Goal: Task Accomplishment & Management: Use online tool/utility

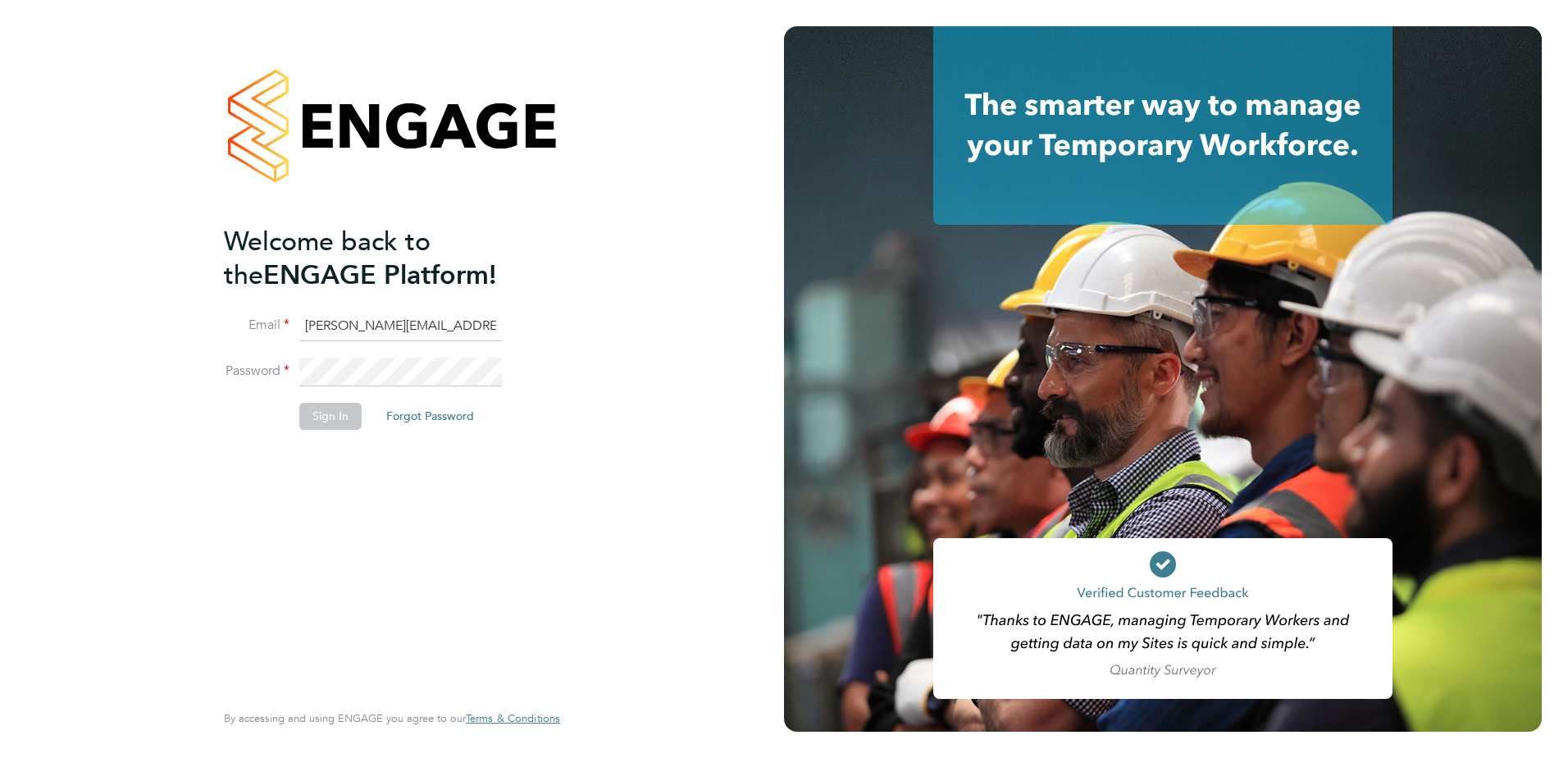
click at [330, 430] on li "Sign In Forgot Password" at bounding box center [384, 424] width 320 height 42
click at [330, 425] on button "Sign In" at bounding box center [330, 416] width 62 height 26
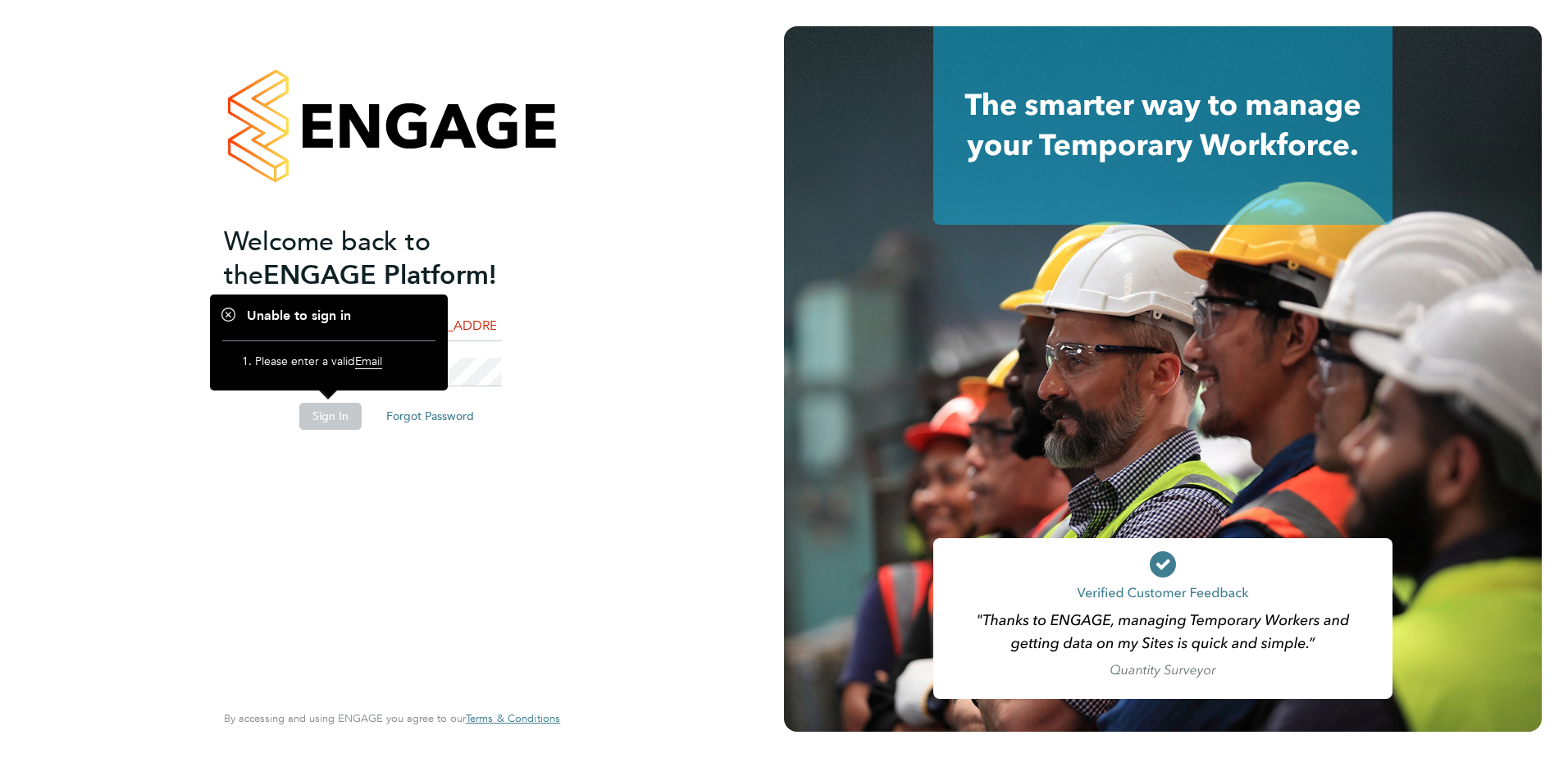
click at [502, 351] on li "Email manpreet.rerhu@vgcgroup.co.uk" at bounding box center [384, 334] width 320 height 46
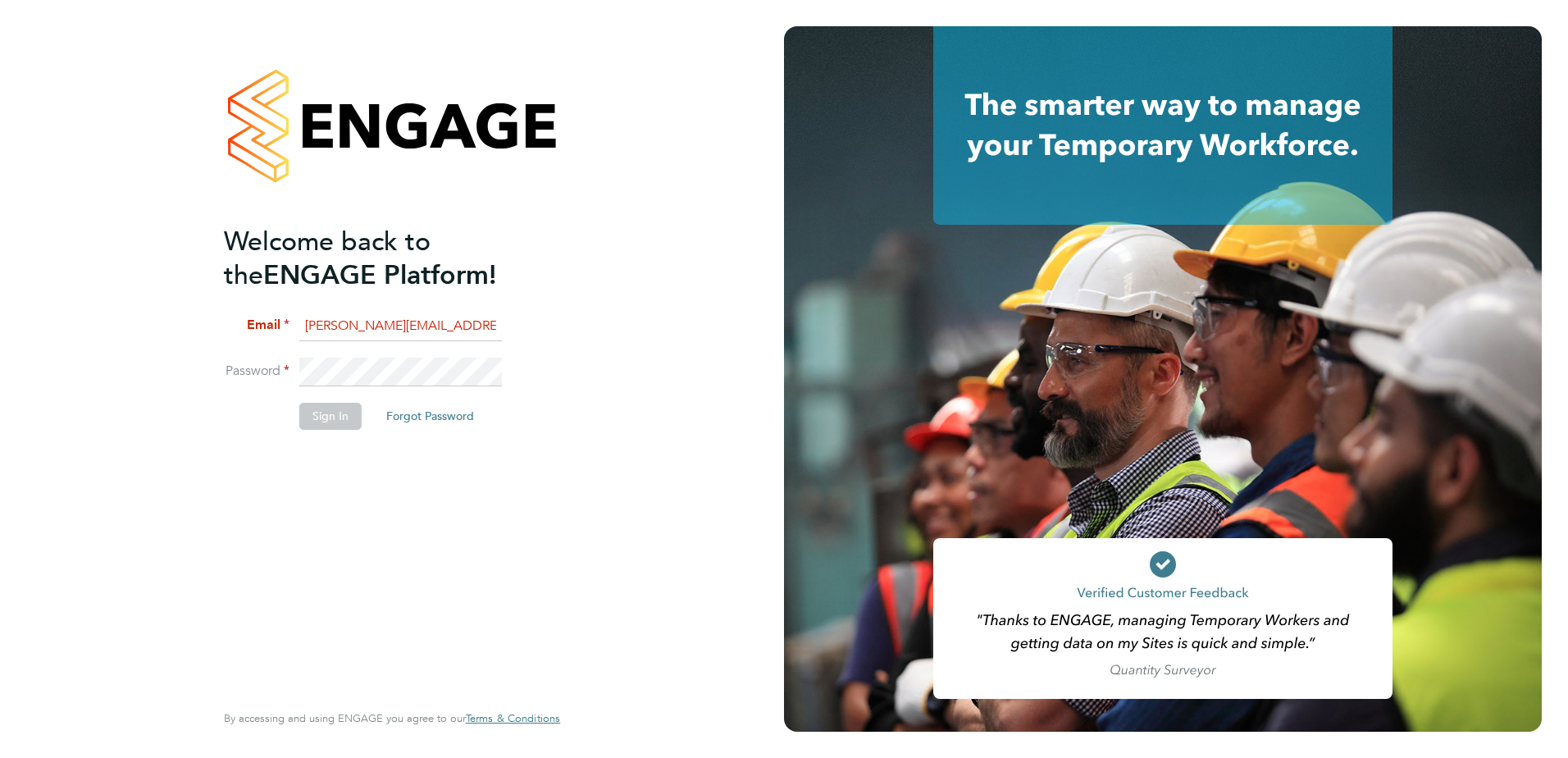
click at [311, 416] on button "Sign In" at bounding box center [330, 416] width 62 height 26
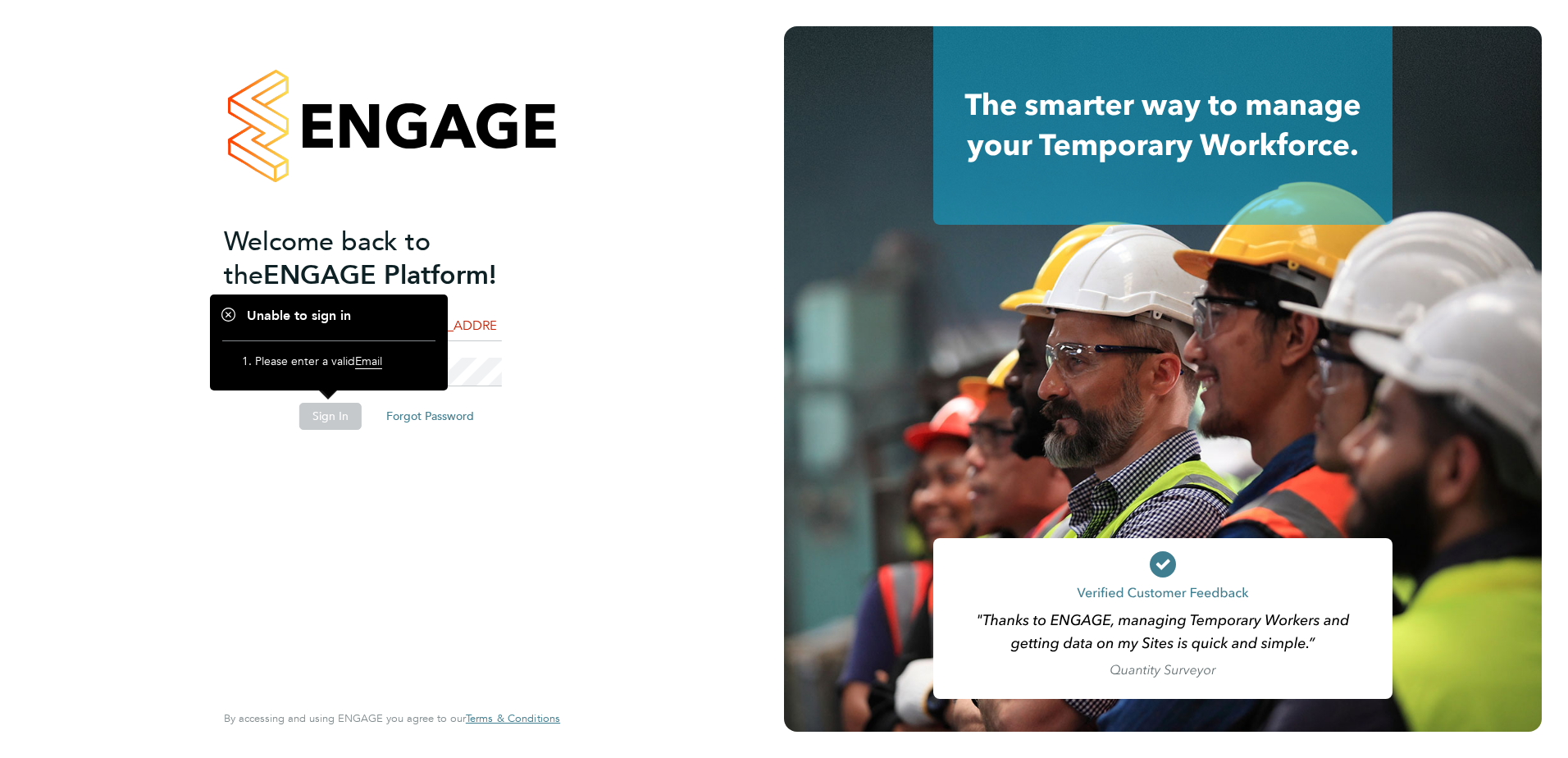
click at [472, 331] on input "manpreet.rerhu@vgcgroup.co.uk" at bounding box center [400, 326] width 202 height 30
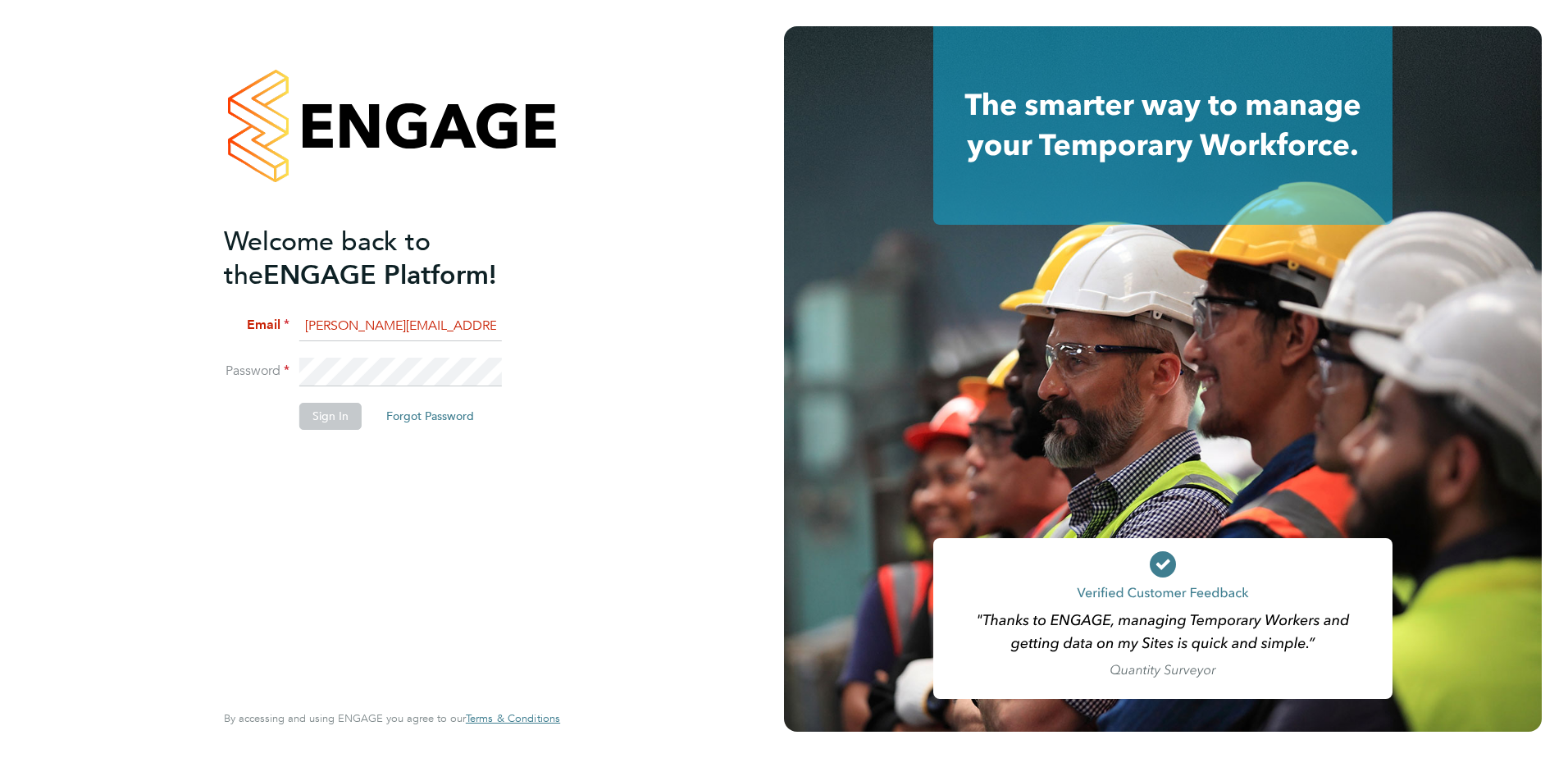
click at [341, 411] on button "Sign In" at bounding box center [330, 416] width 62 height 26
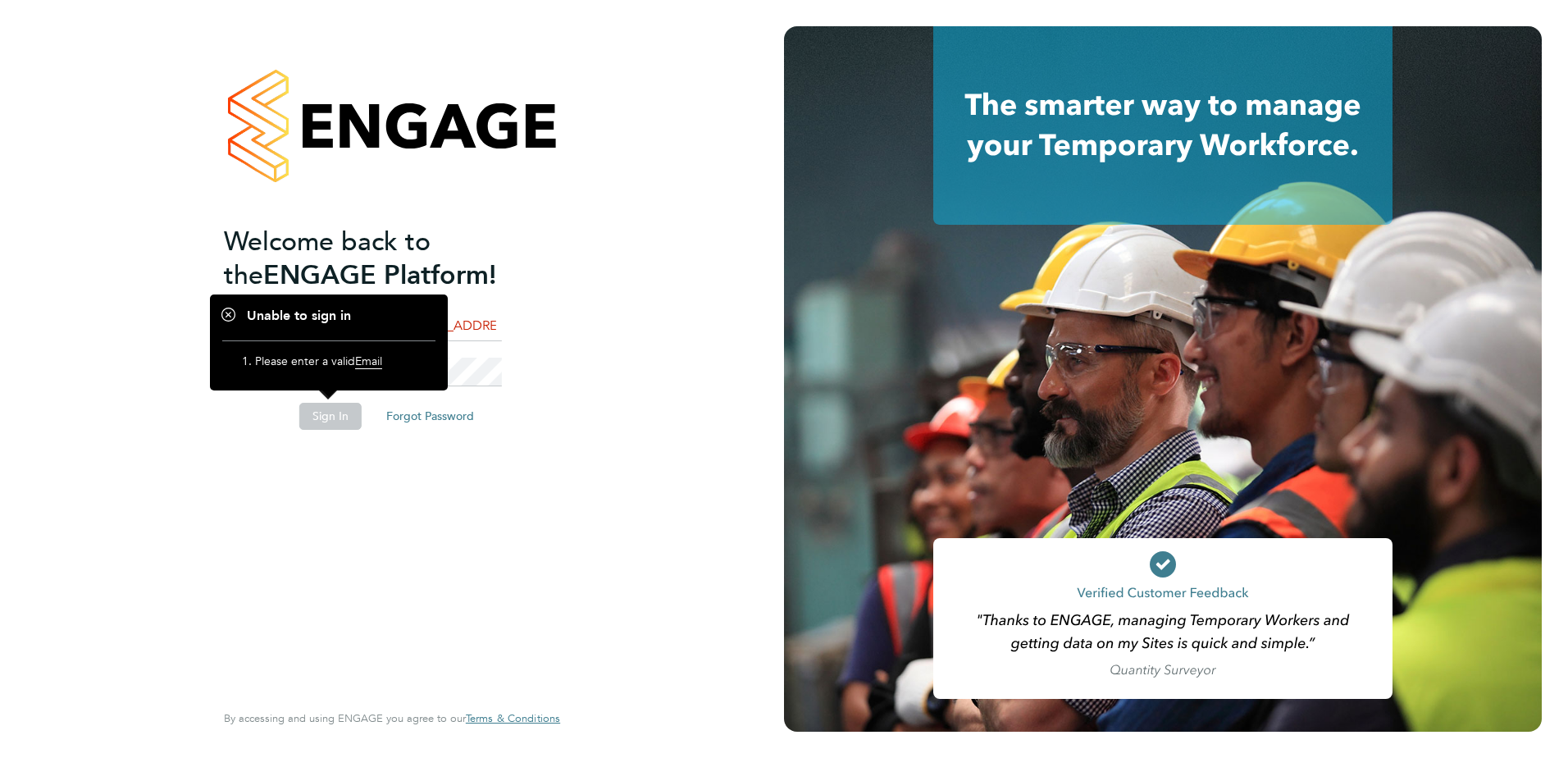
click at [378, 360] on span "Email" at bounding box center [369, 360] width 27 height 15
click at [377, 360] on span "Email" at bounding box center [369, 360] width 27 height 15
drag, startPoint x: 377, startPoint y: 360, endPoint x: 509, endPoint y: 328, distance: 135.8
click at [485, 322] on input "manpreet.rerhu@vgcgroup.co.uk" at bounding box center [400, 326] width 202 height 30
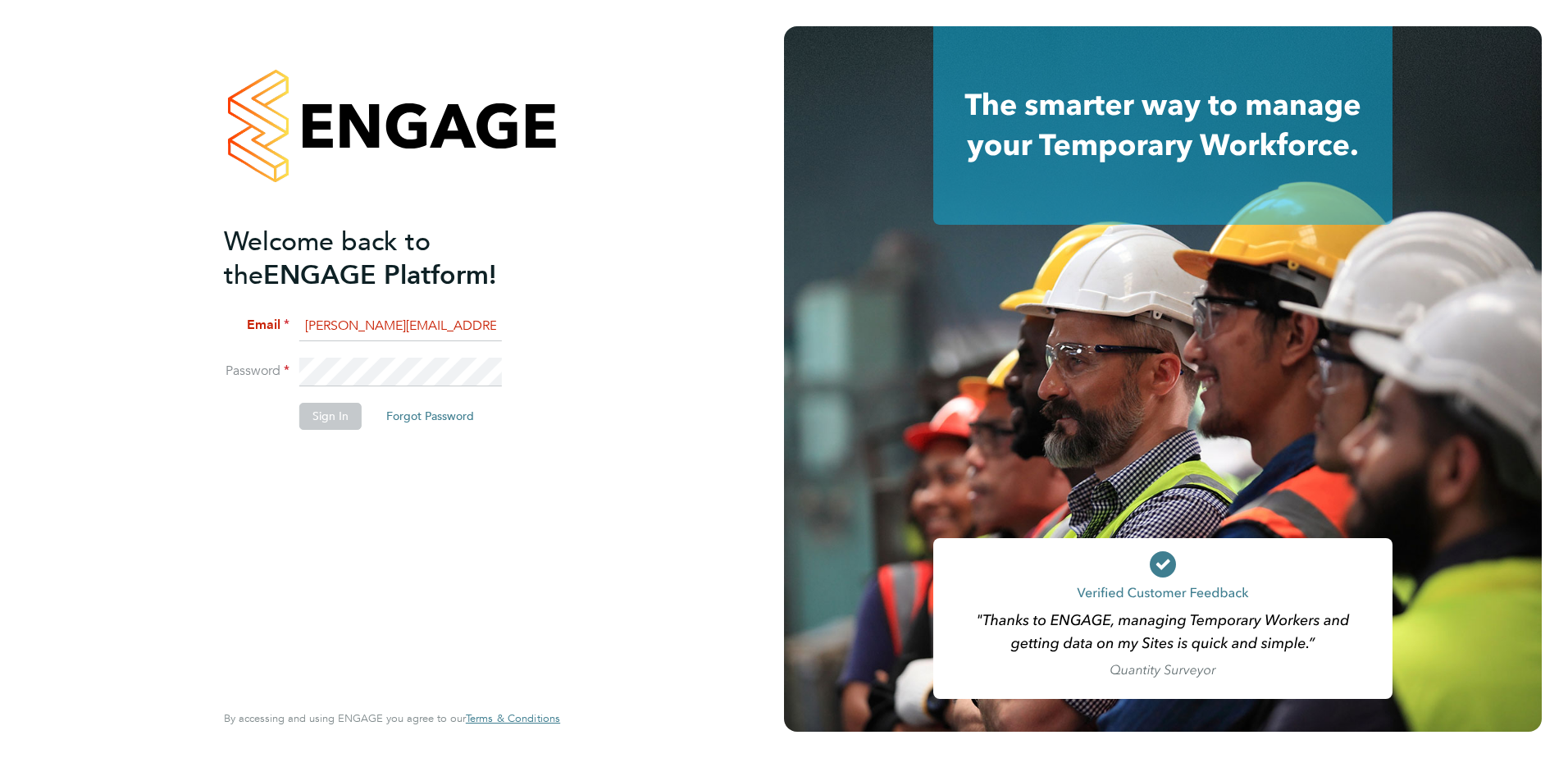
click at [503, 321] on li "Email manpreet.rerhu@vgcgroup.co.uk" at bounding box center [384, 334] width 320 height 46
click at [465, 330] on input "manpreet.rerhu@vgcgroup.co.uk" at bounding box center [400, 326] width 202 height 30
click at [486, 316] on input "manpreet.rerhu@vgcgroup.co.uk" at bounding box center [400, 326] width 202 height 30
click at [493, 323] on input "manpreet.rerhu@vgcgroup.co.uk" at bounding box center [400, 326] width 202 height 30
type input "manpreet.rerhu@vgcgroup.co.uk"
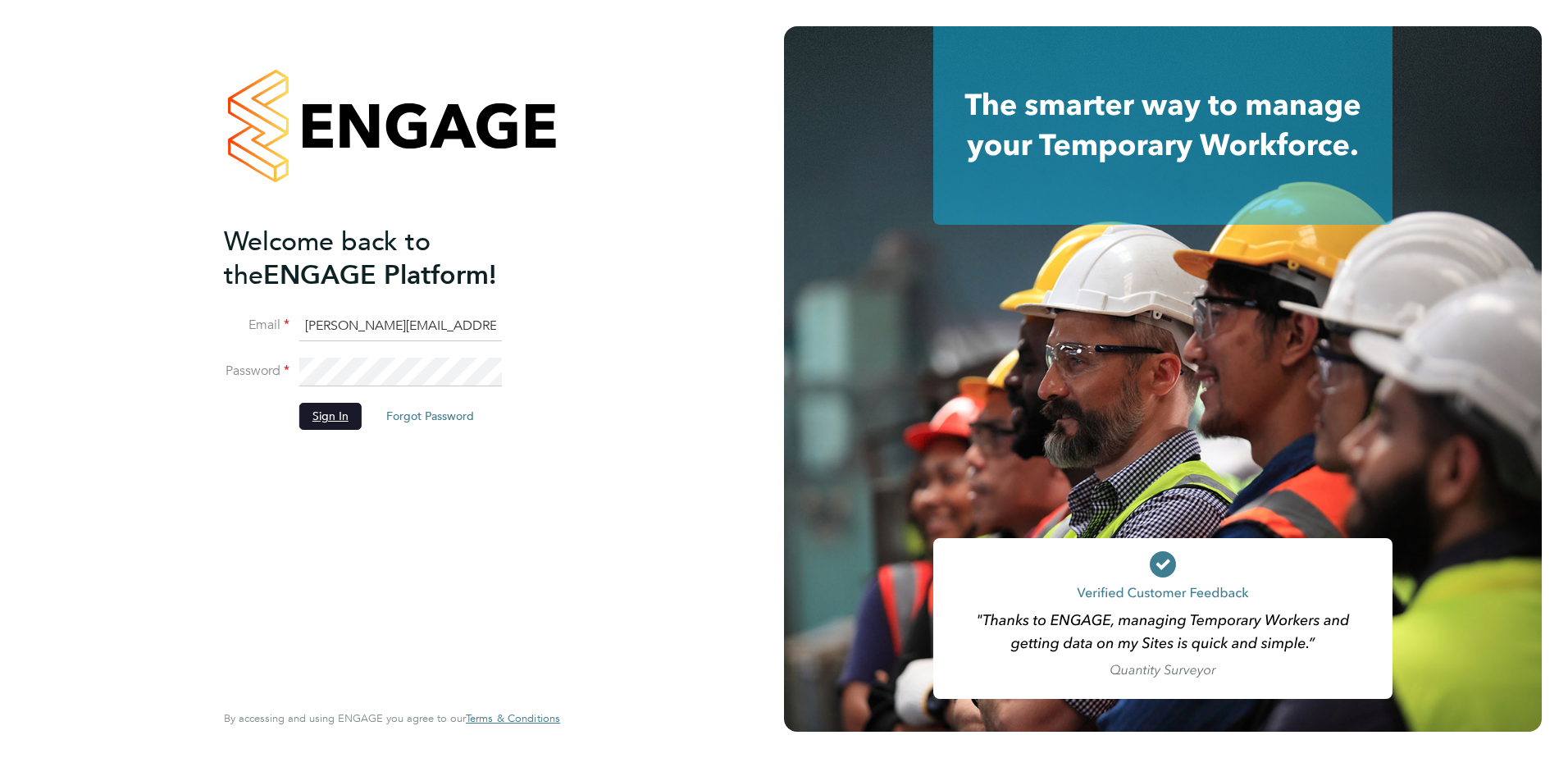
click at [300, 419] on button "Sign In" at bounding box center [330, 416] width 62 height 26
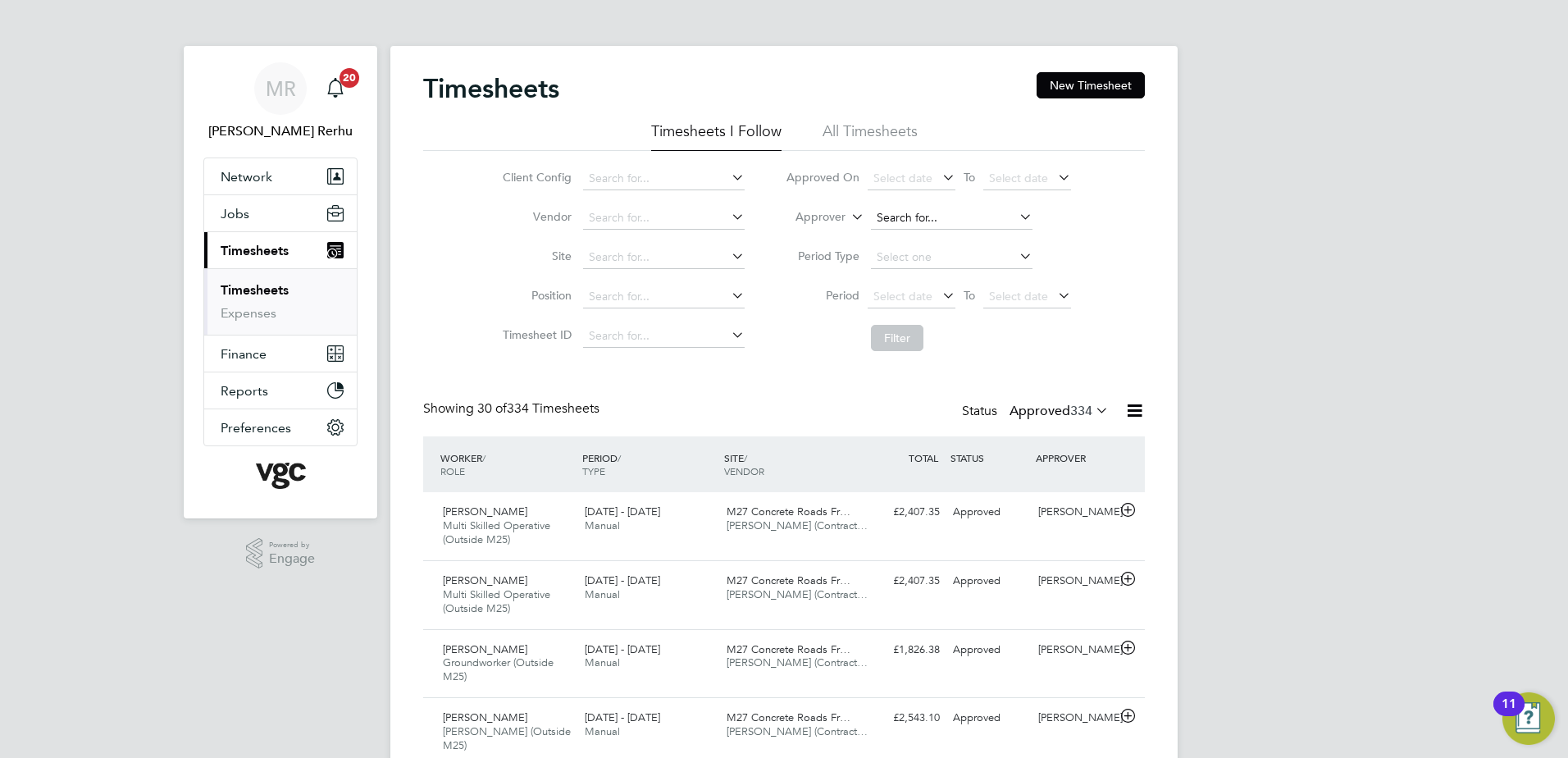
click at [953, 214] on input at bounding box center [951, 218] width 162 height 23
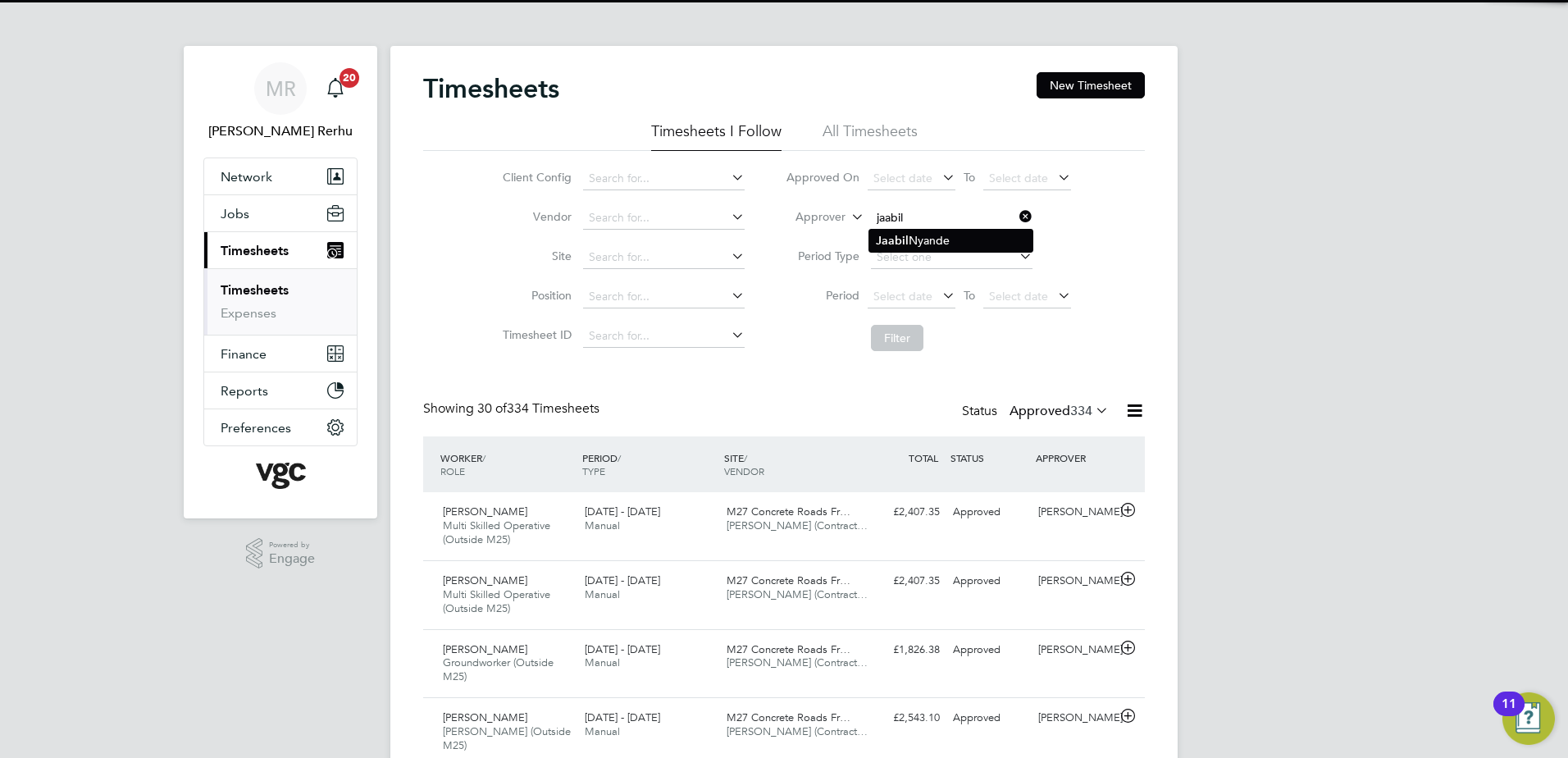
click at [955, 240] on li "Jaabil Nyande" at bounding box center [951, 240] width 163 height 23
type input "Jaabil Nyande"
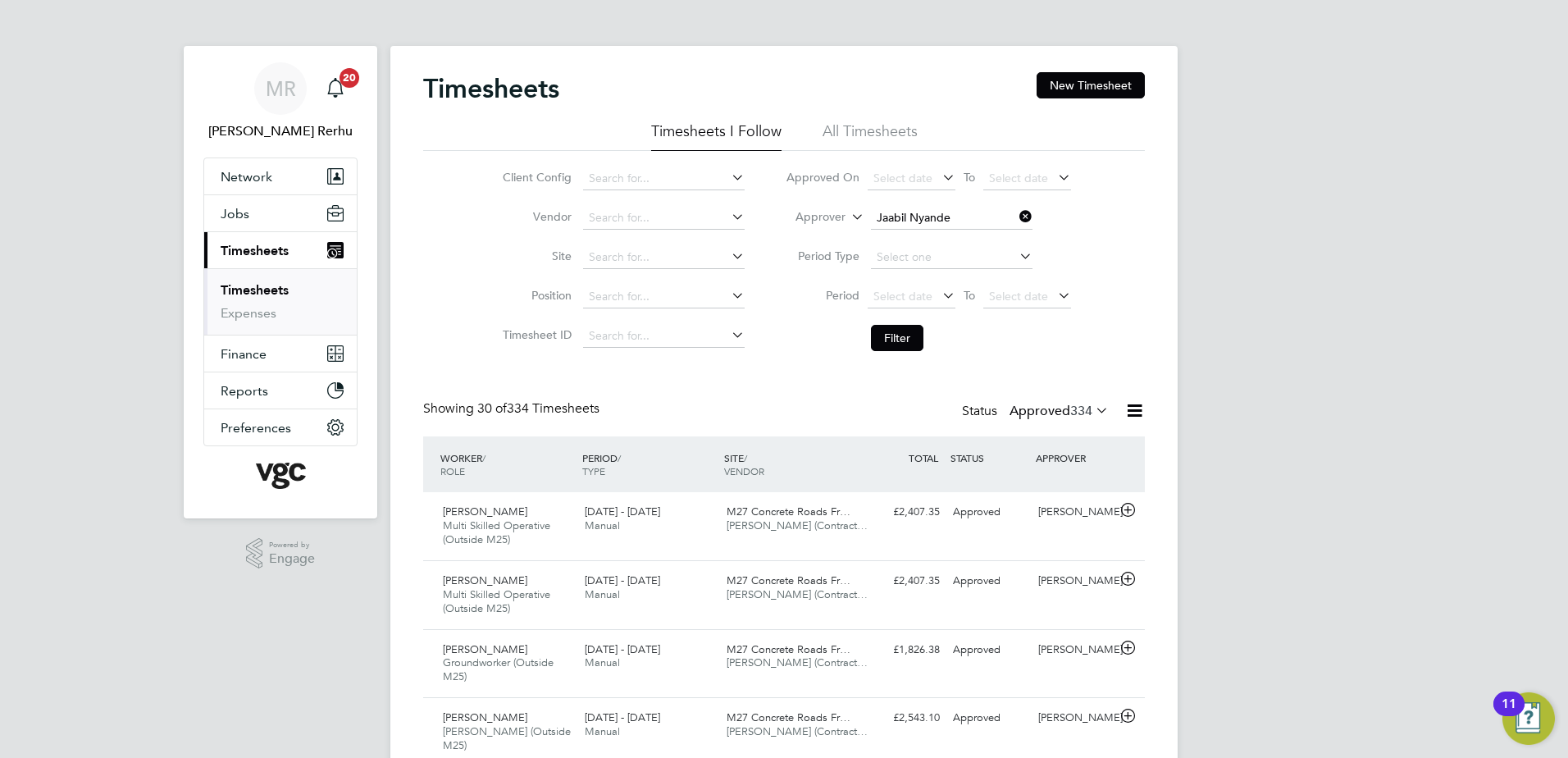
click at [881, 324] on li "Filter" at bounding box center [928, 338] width 326 height 42
click at [891, 332] on button "Filter" at bounding box center [897, 338] width 52 height 26
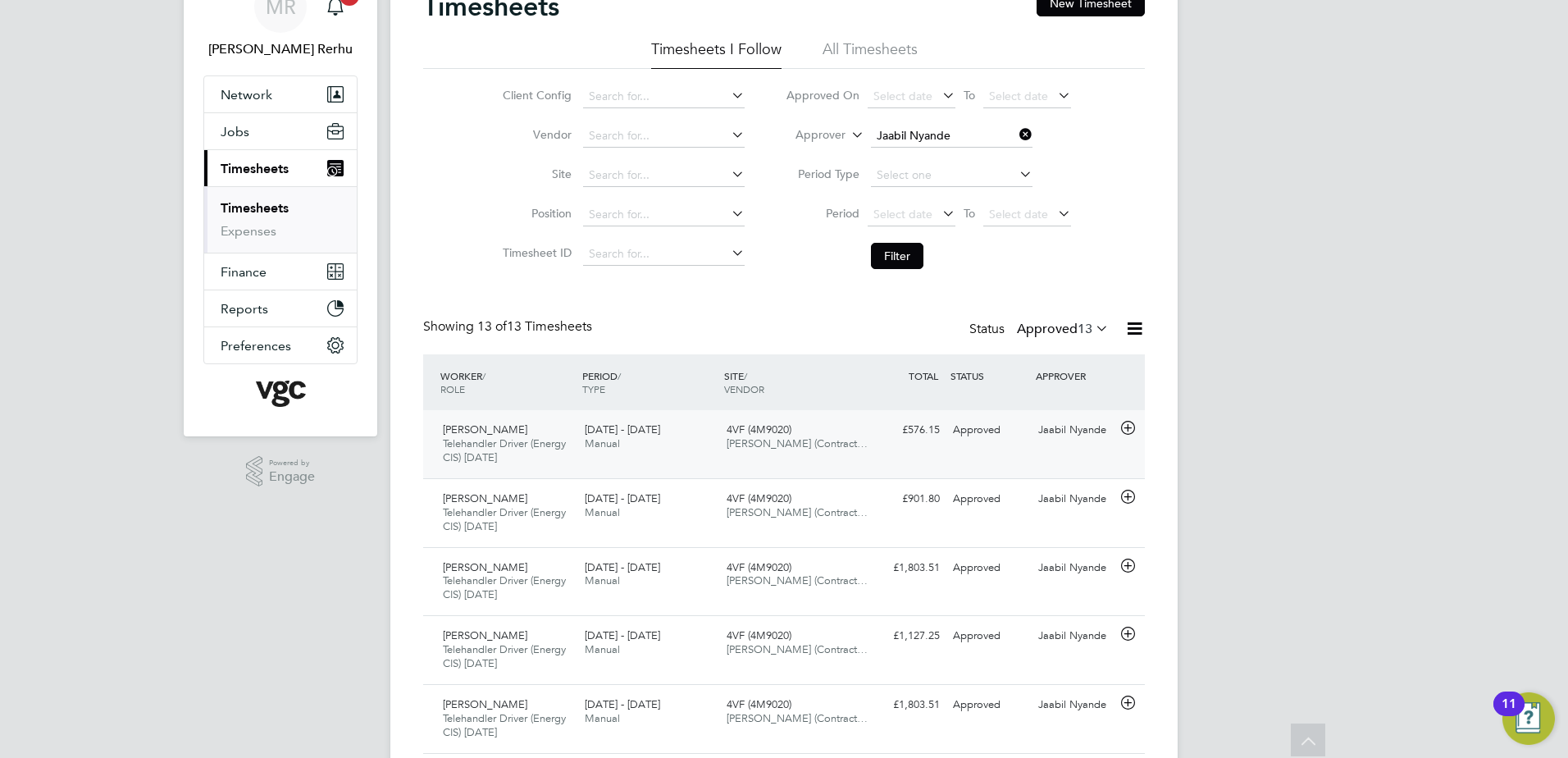
click at [773, 451] on div "4VF (4M9020) [PERSON_NAME] (Contract…" at bounding box center [790, 436] width 142 height 41
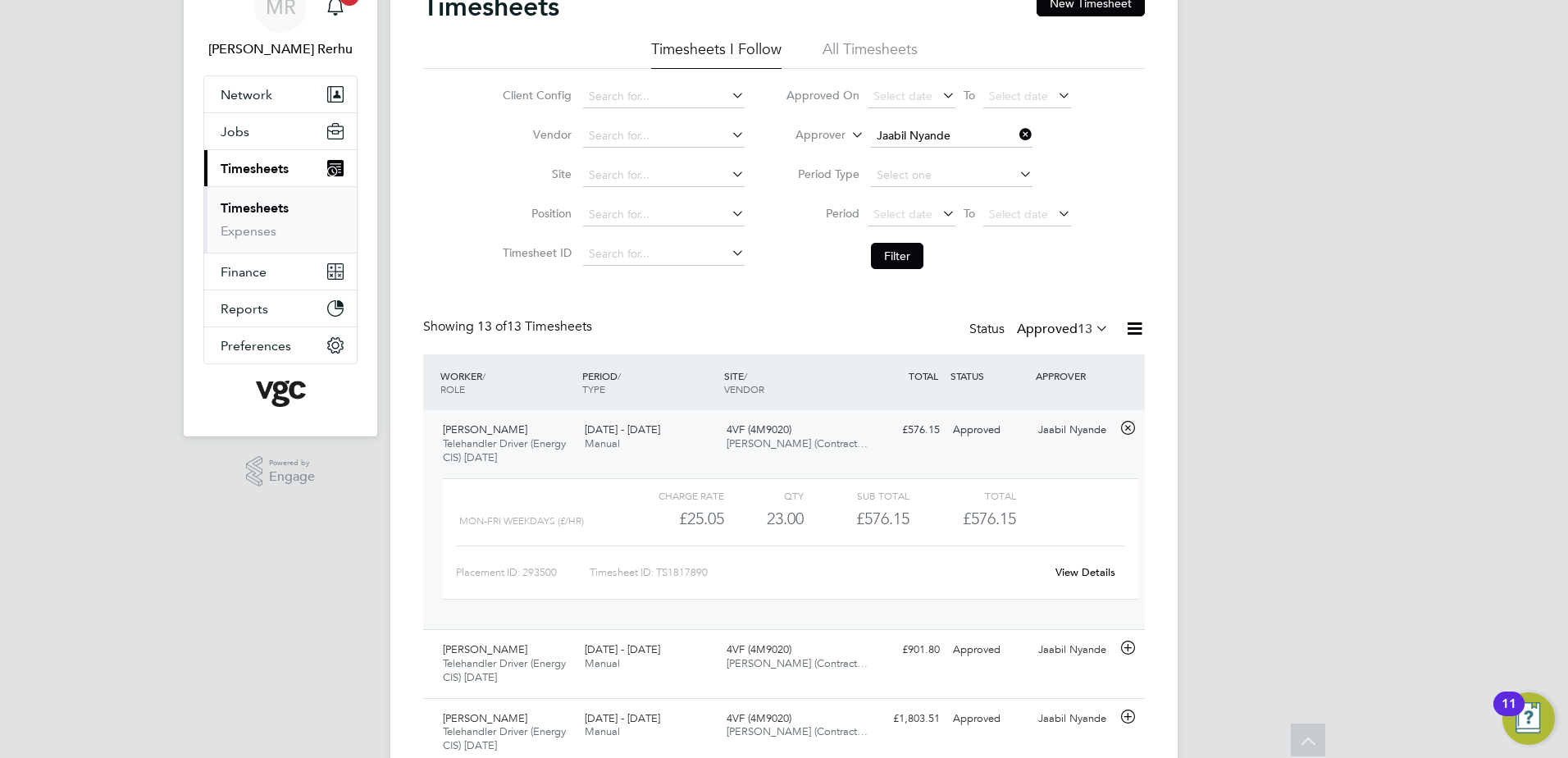
click at [1093, 569] on link "View Details" at bounding box center [1086, 572] width 60 height 14
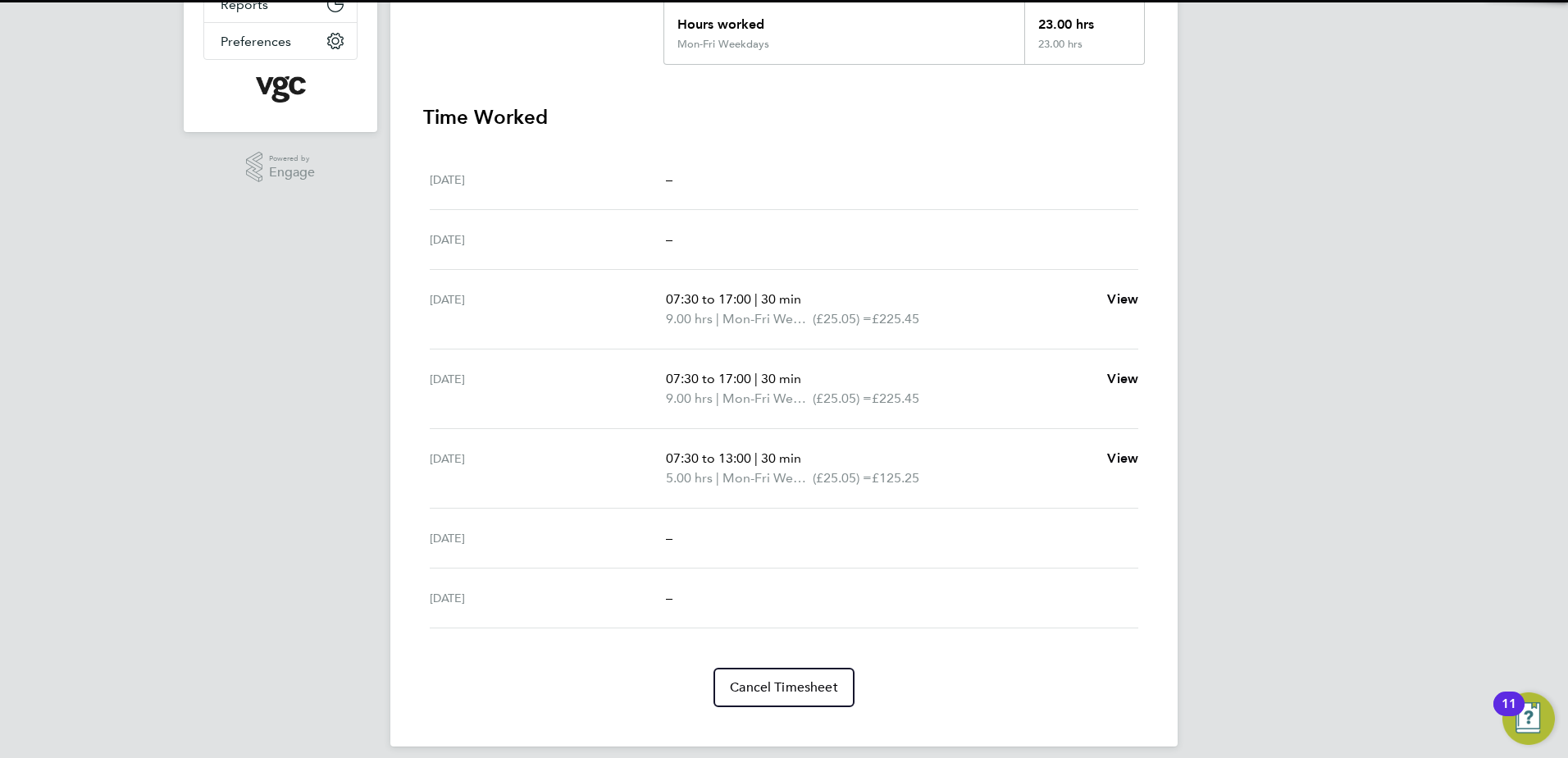
scroll to position [401, 0]
